Goal: Task Accomplishment & Management: Complete application form

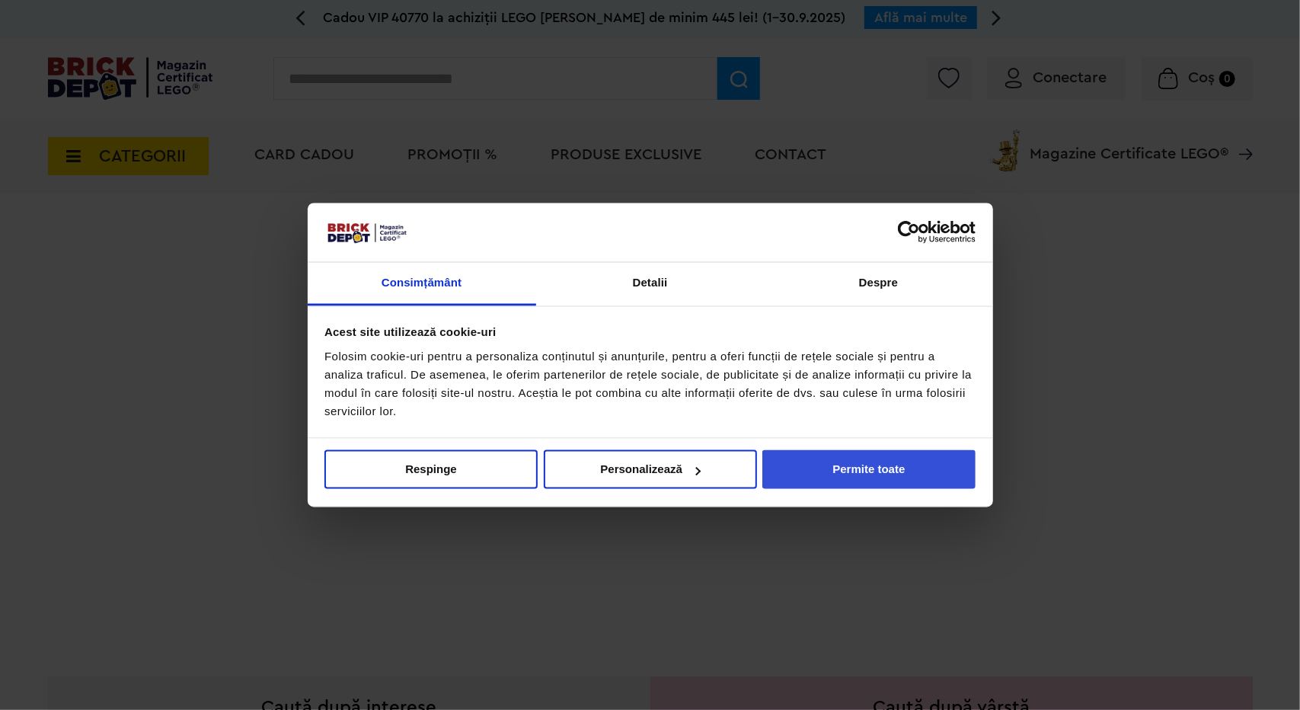
click at [883, 459] on button "Permite toate" at bounding box center [868, 469] width 213 height 39
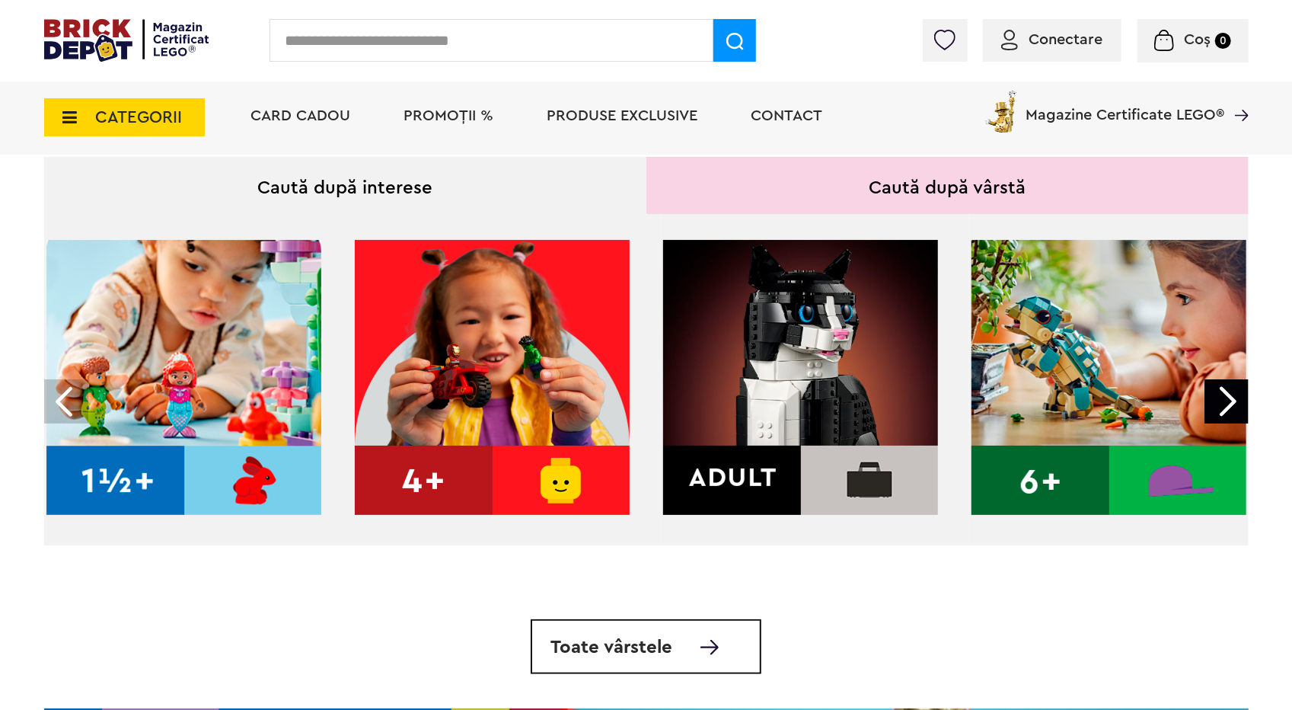
scroll to position [546, 0]
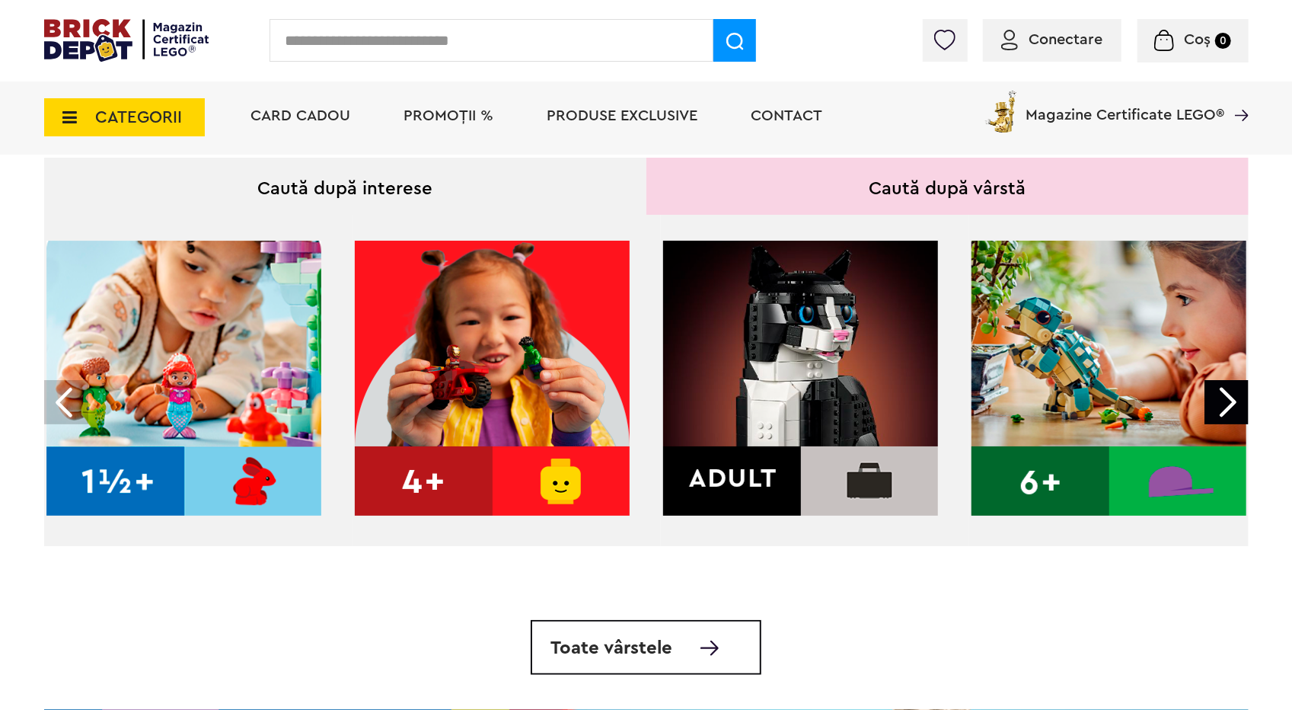
click at [803, 393] on img at bounding box center [800, 378] width 275 height 275
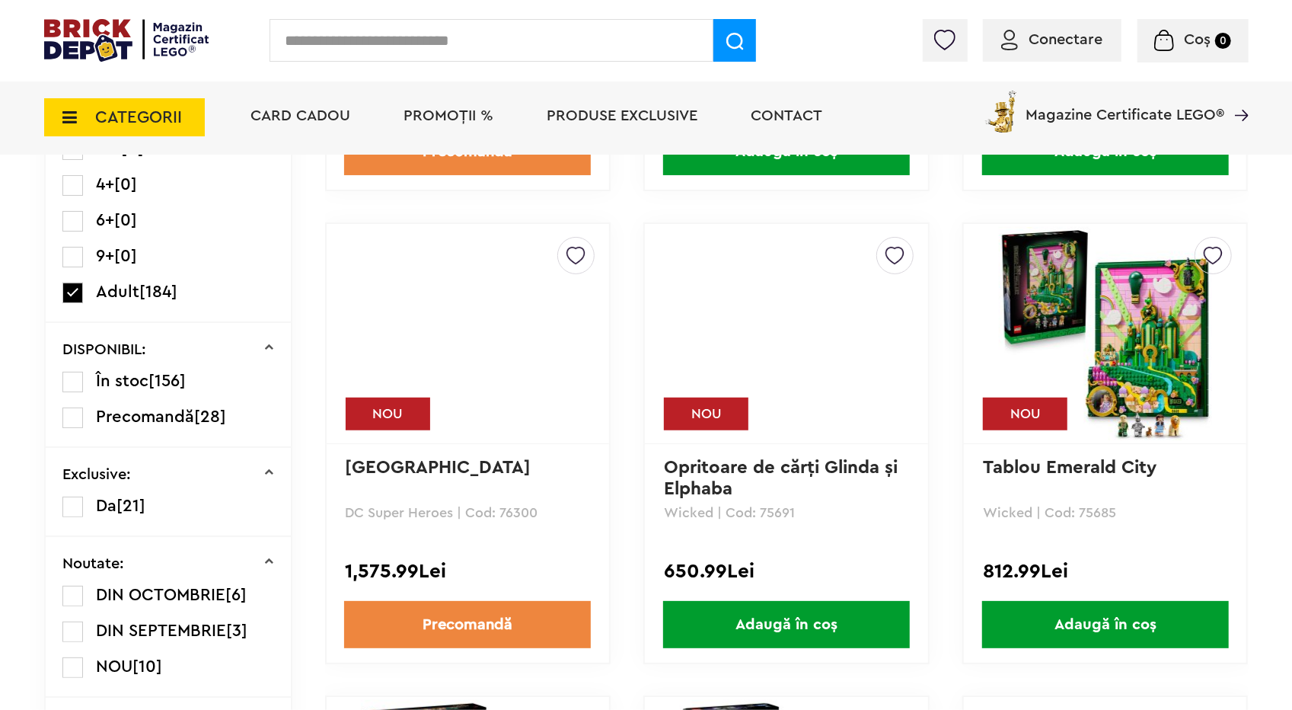
scroll to position [574, 0]
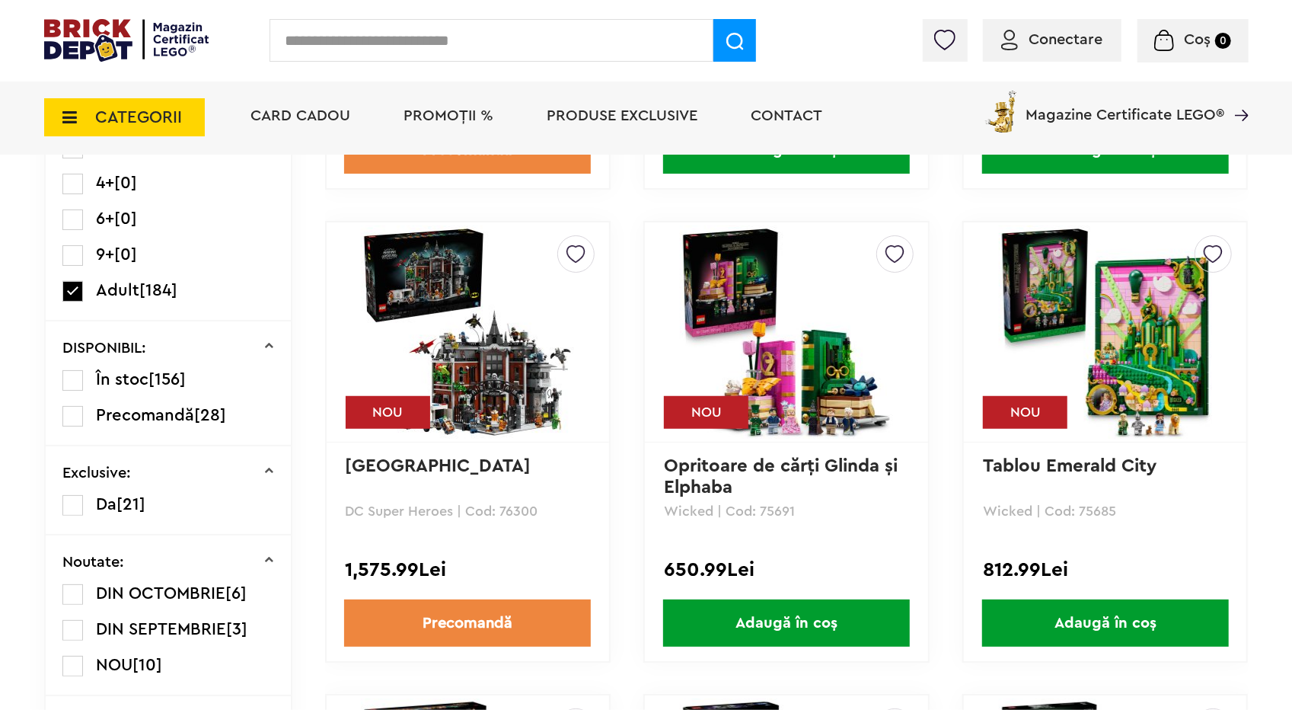
click at [577, 261] on img at bounding box center [576, 249] width 19 height 27
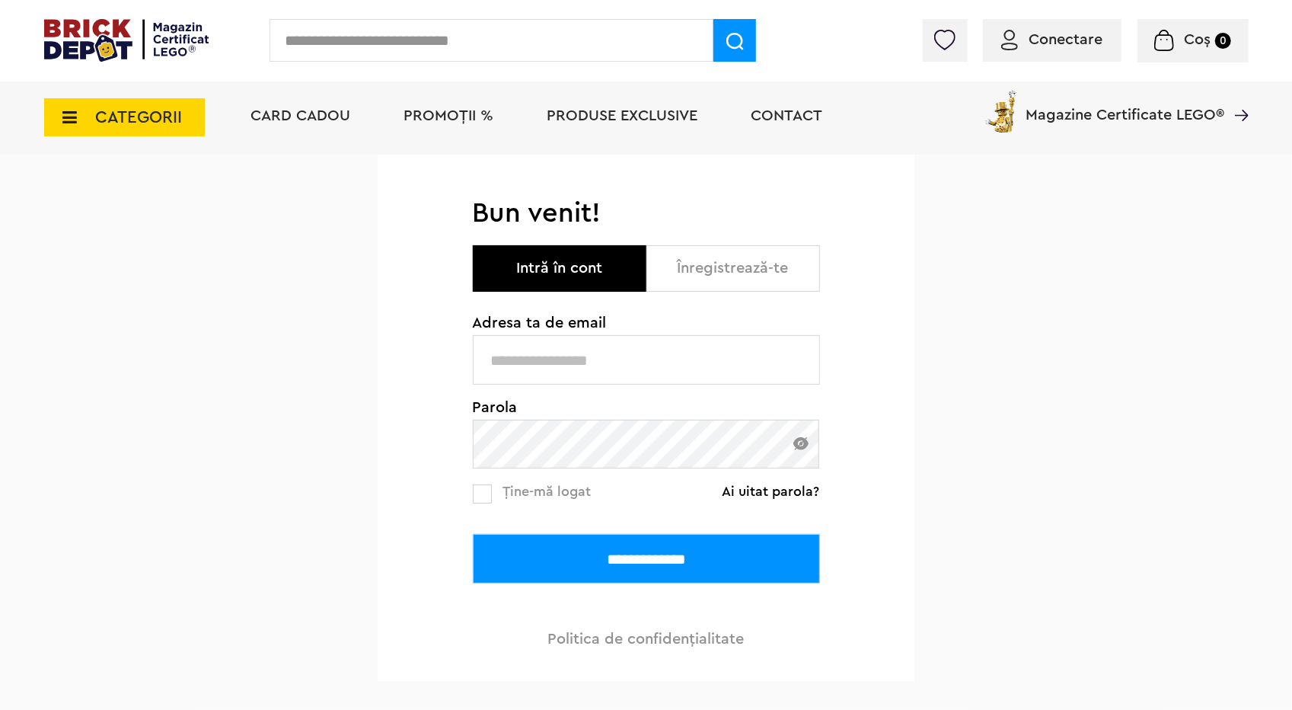
scroll to position [90, 0]
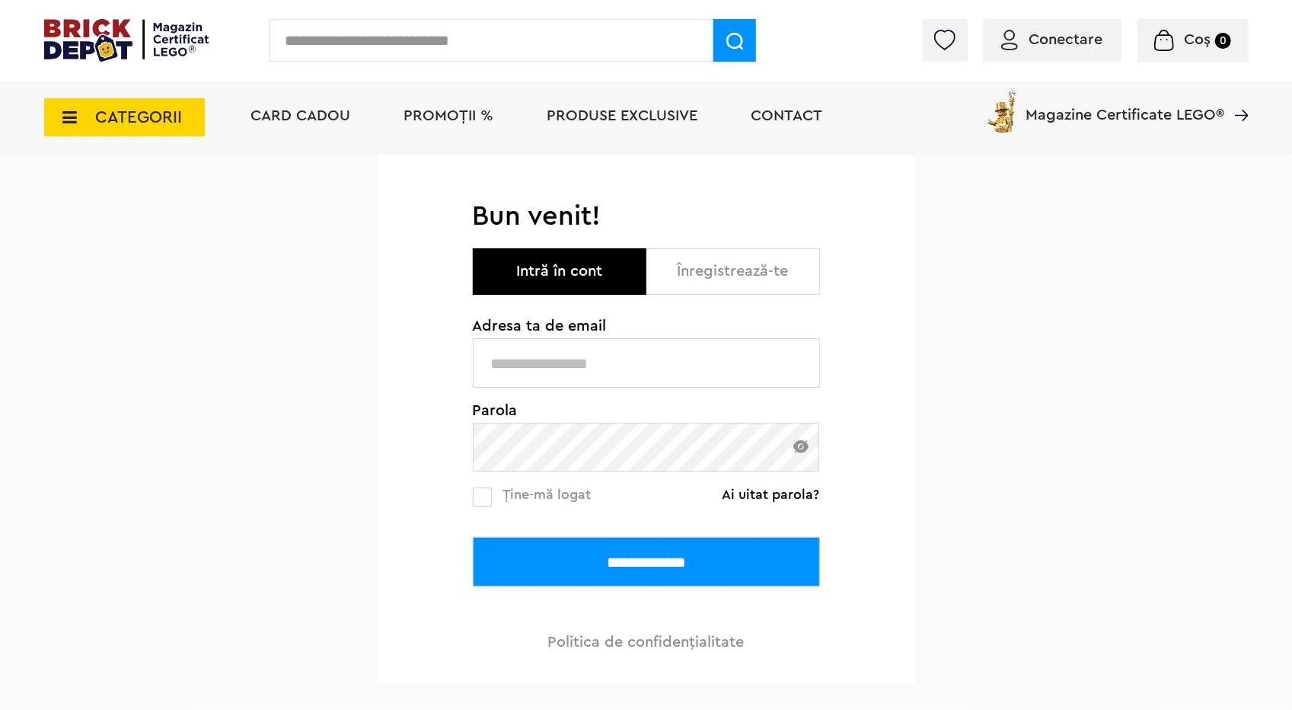
click at [722, 284] on button "Înregistrează-te" at bounding box center [734, 271] width 174 height 46
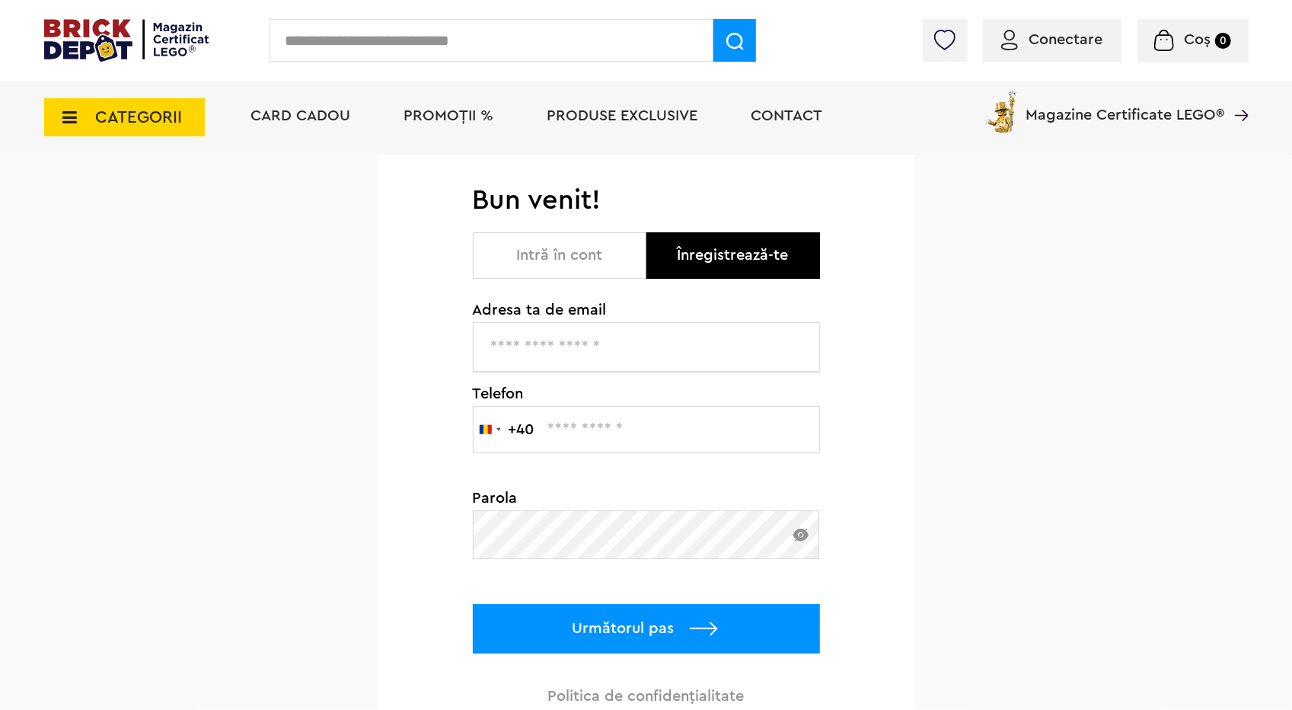
scroll to position [107, 0]
